Goal: Information Seeking & Learning: Find specific fact

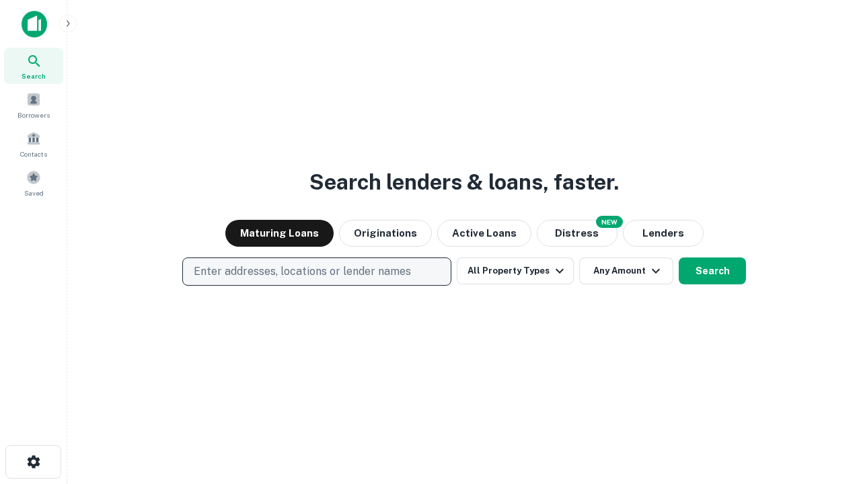
click at [316, 272] on p "Enter addresses, locations or lender names" at bounding box center [302, 272] width 217 height 16
type input "**********"
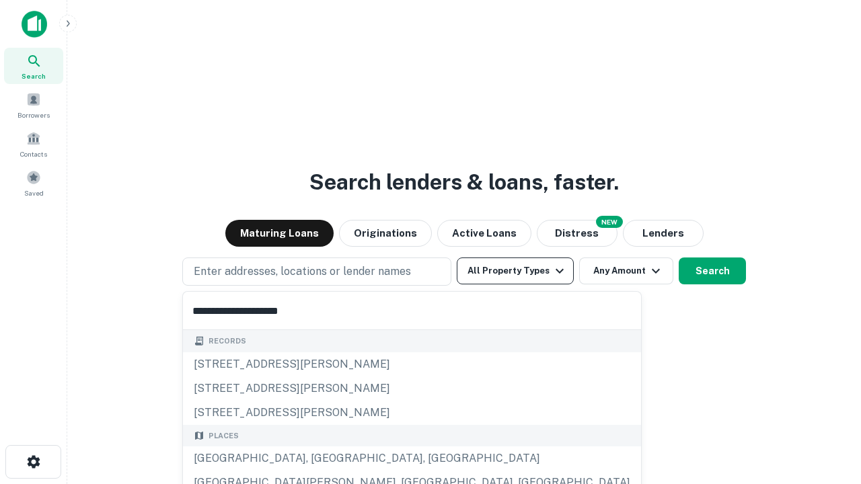
click at [321, 459] on div "[GEOGRAPHIC_DATA], [GEOGRAPHIC_DATA], [GEOGRAPHIC_DATA]" at bounding box center [412, 459] width 458 height 24
click at [515, 271] on button "All Property Types" at bounding box center [515, 271] width 117 height 27
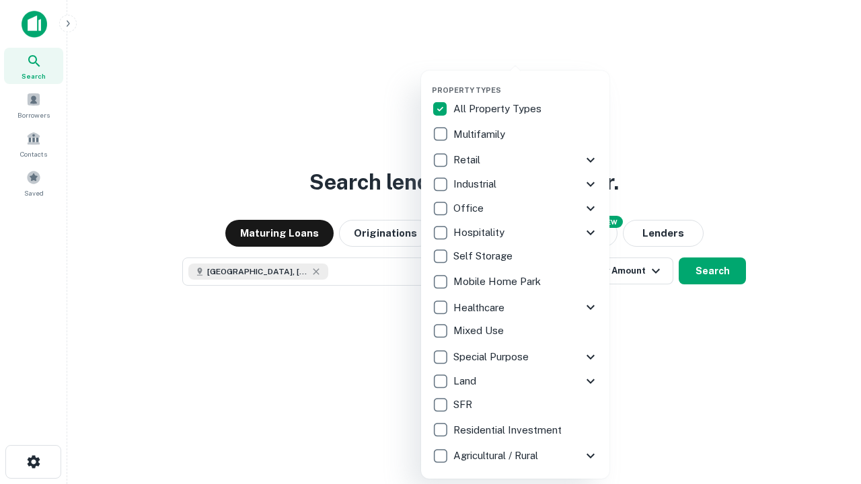
click at [526, 81] on button "button" at bounding box center [526, 81] width 188 height 1
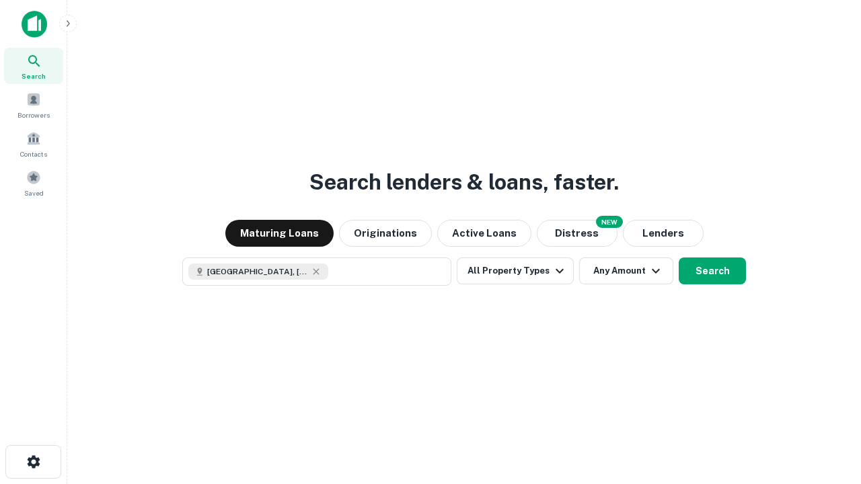
scroll to position [22, 0]
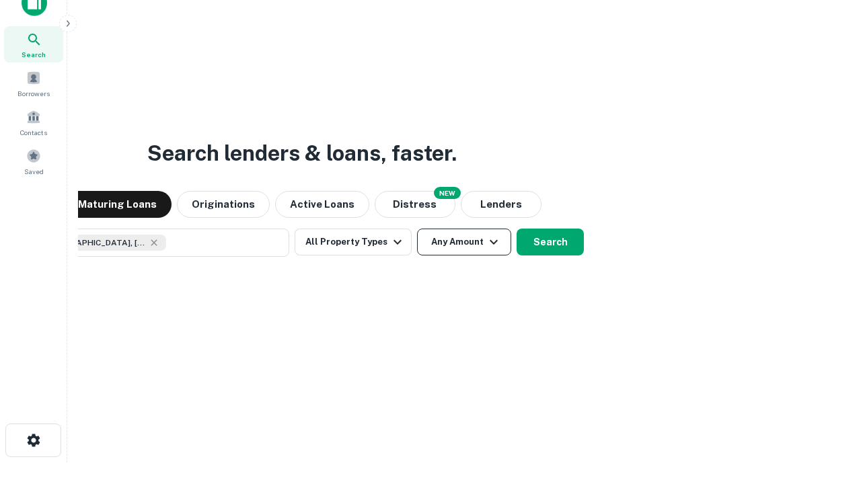
click at [417, 229] on button "Any Amount" at bounding box center [464, 242] width 94 height 27
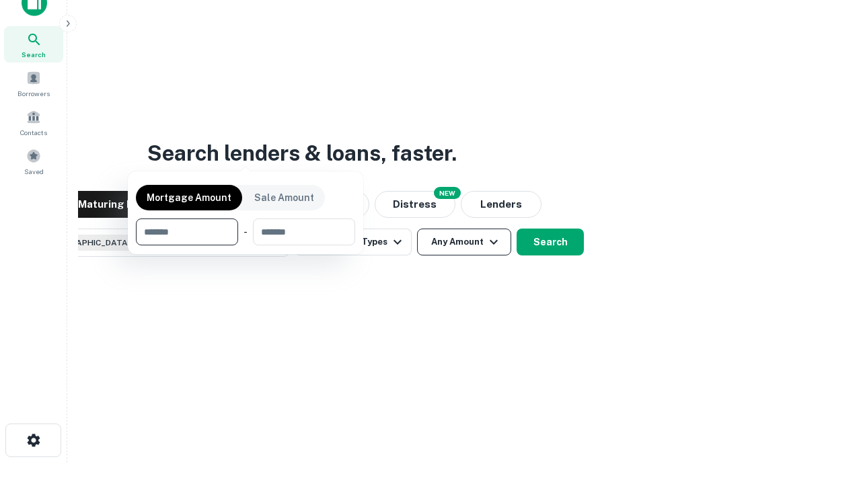
scroll to position [97, 381]
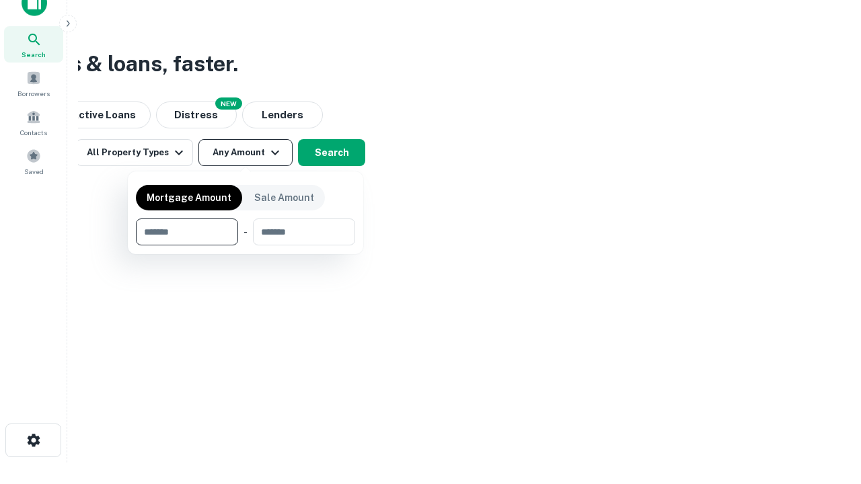
type input "*******"
click at [245, 245] on button "button" at bounding box center [245, 245] width 219 height 1
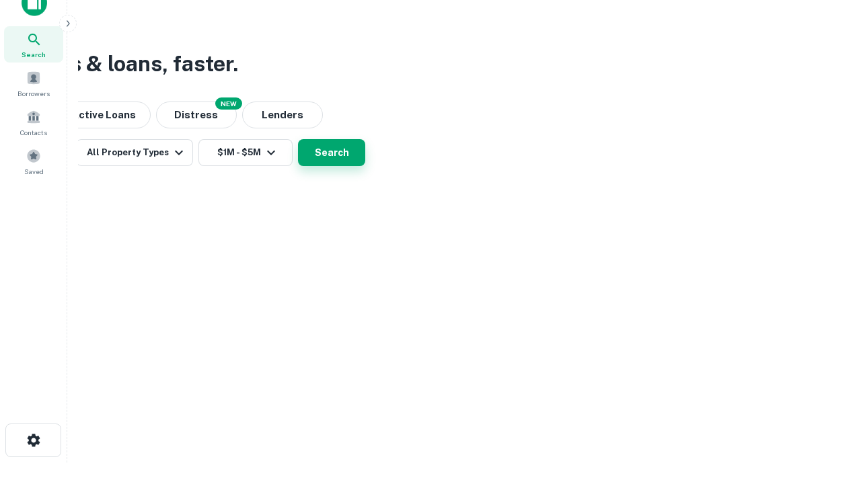
click at [365, 166] on button "Search" at bounding box center [331, 152] width 67 height 27
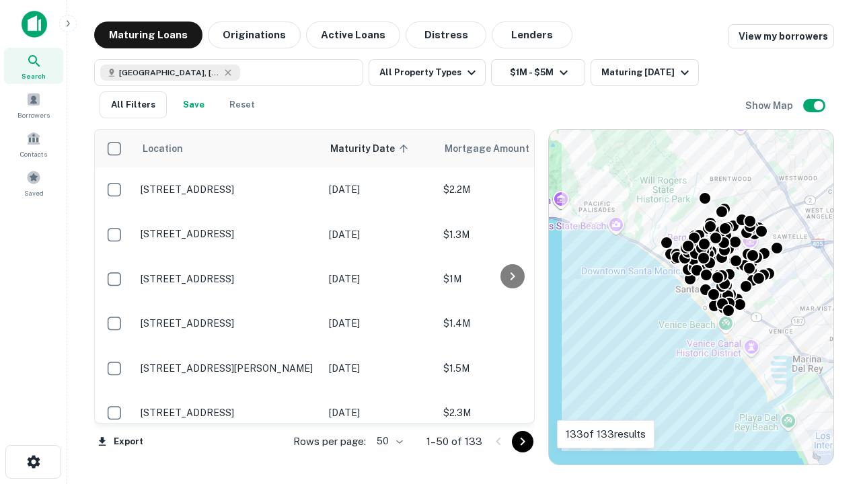
click at [387, 441] on body "Search Borrowers Contacts Saved Maturing Loans Originations Active Loans Distre…" at bounding box center [430, 242] width 861 height 484
